Goal: Navigation & Orientation: Find specific page/section

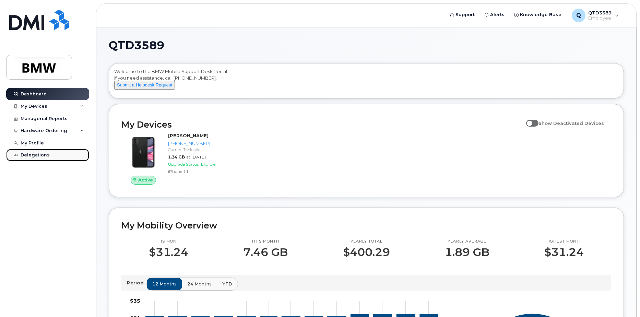
click at [39, 153] on div "Delegations" at bounding box center [35, 154] width 29 height 5
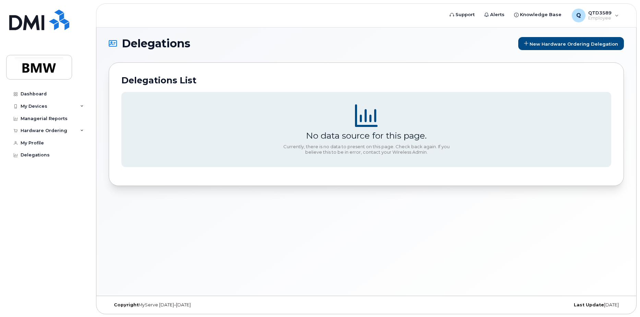
scroll to position [3, 0]
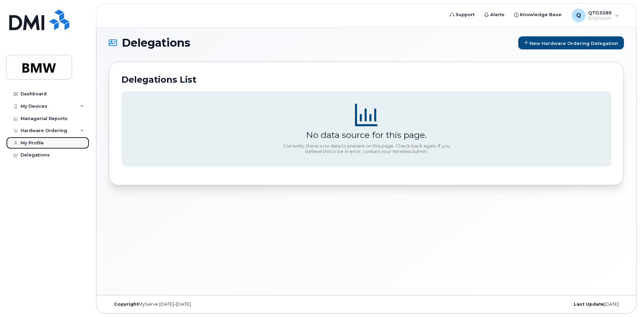
click at [32, 145] on div "My Profile" at bounding box center [32, 142] width 23 height 5
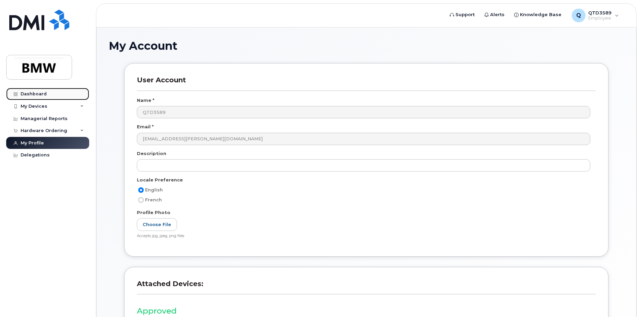
click at [37, 92] on div "Dashboard" at bounding box center [34, 93] width 26 height 5
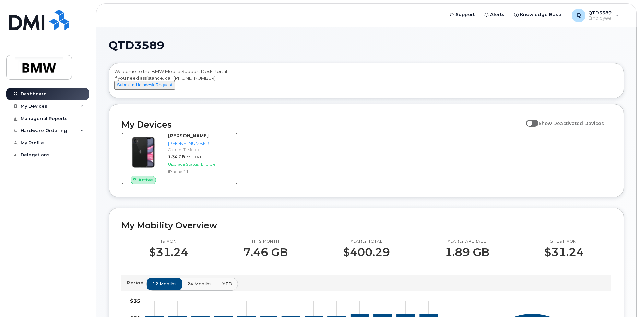
click at [183, 167] on span "Upgrade Status:" at bounding box center [184, 163] width 32 height 5
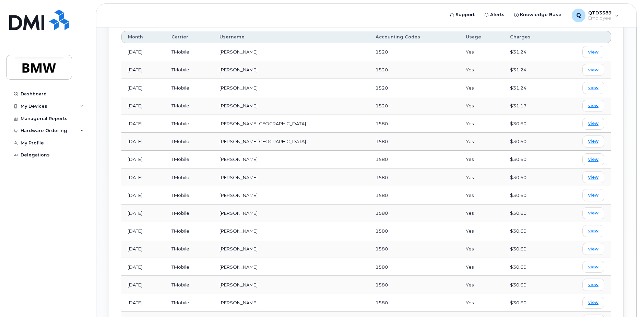
scroll to position [173, 0]
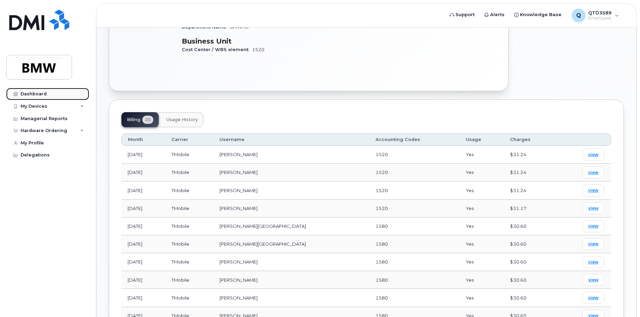
click at [24, 95] on div "Dashboard" at bounding box center [34, 93] width 26 height 5
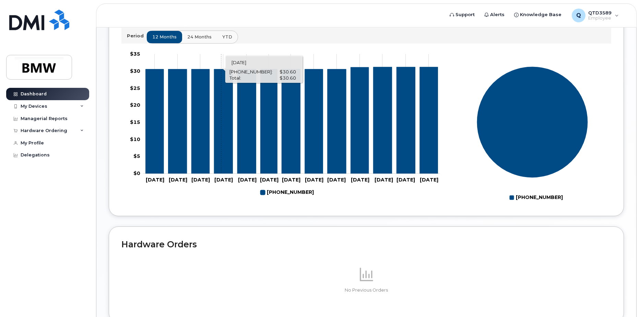
scroll to position [303, 0]
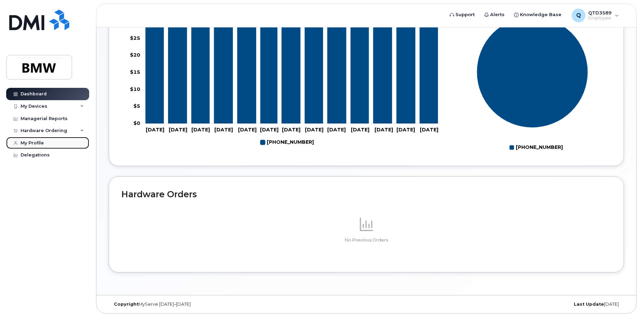
click at [32, 141] on div "My Profile" at bounding box center [32, 142] width 23 height 5
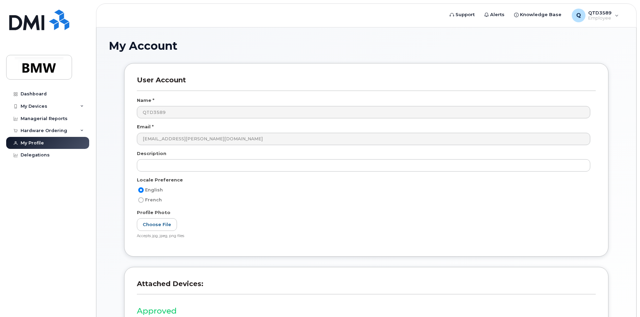
scroll to position [90, 0]
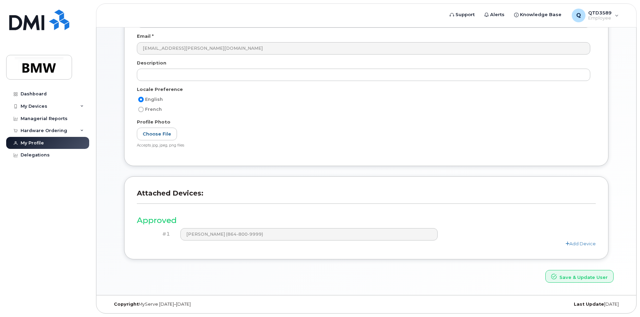
click at [586, 240] on div "#1 [PERSON_NAME] (864-800-9999)" at bounding box center [366, 234] width 459 height 12
click at [581, 242] on link "Add Device" at bounding box center [580, 243] width 30 height 5
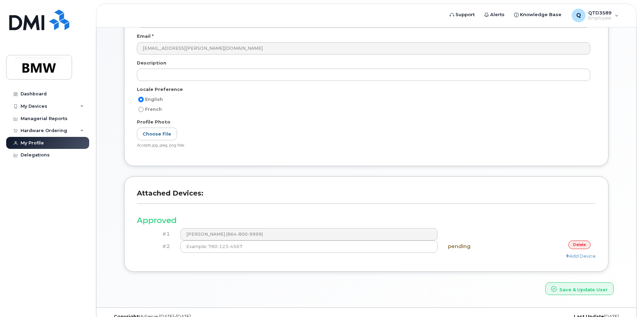
scroll to position [0, 0]
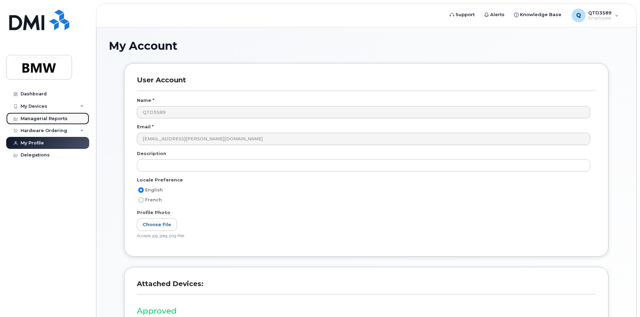
click at [40, 116] on div "Managerial Reports" at bounding box center [44, 118] width 47 height 5
